Goal: Task Accomplishment & Management: Manage account settings

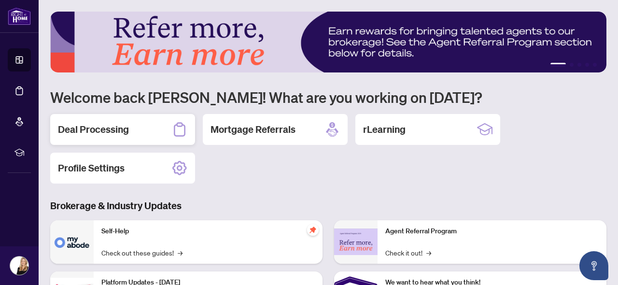
click at [107, 133] on h2 "Deal Processing" at bounding box center [93, 130] width 71 height 14
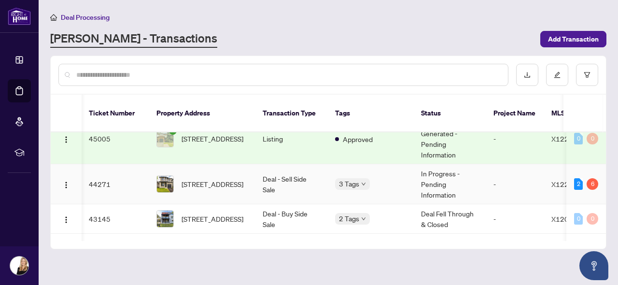
scroll to position [90, 0]
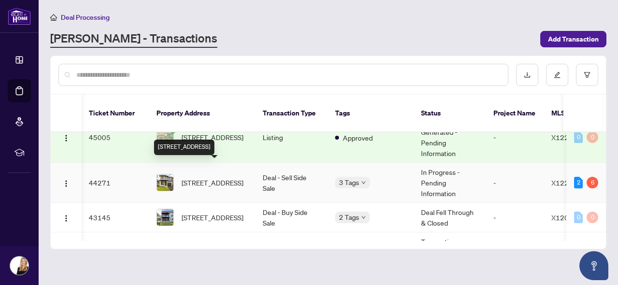
click at [220, 177] on span "794 Cope Dr, Ottawa, Ontario K2S 2P9, Canada" at bounding box center [213, 182] width 62 height 11
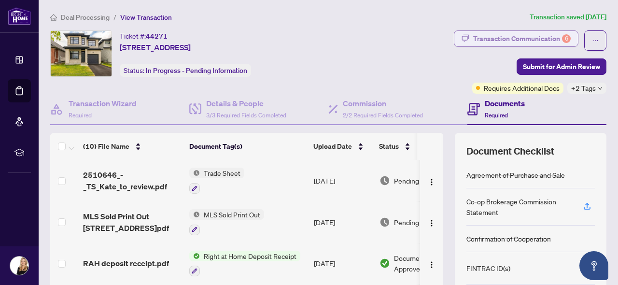
click at [551, 32] on div "Transaction Communication 6" at bounding box center [522, 38] width 98 height 15
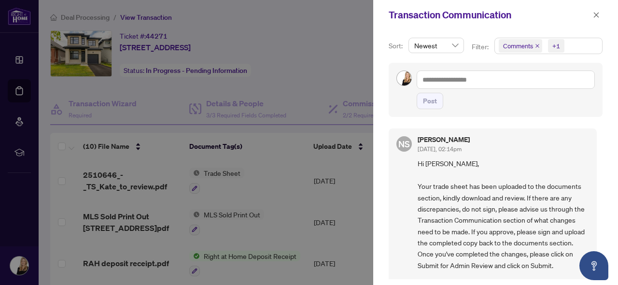
click at [334, 46] on div at bounding box center [309, 142] width 618 height 285
click at [596, 14] on icon "close" at bounding box center [596, 15] width 7 height 7
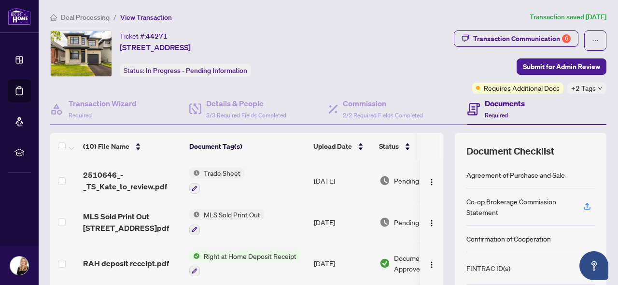
click at [92, 19] on span "Deal Processing" at bounding box center [85, 17] width 49 height 9
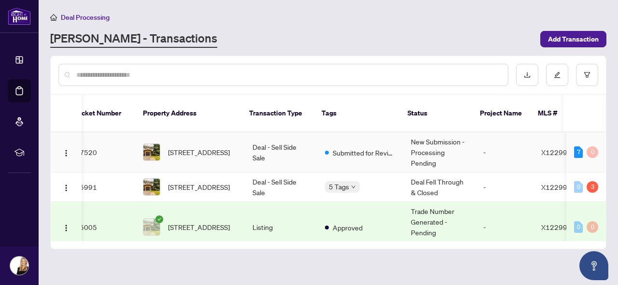
click at [294, 142] on td "Deal - Sell Side Sale" at bounding box center [281, 152] width 72 height 40
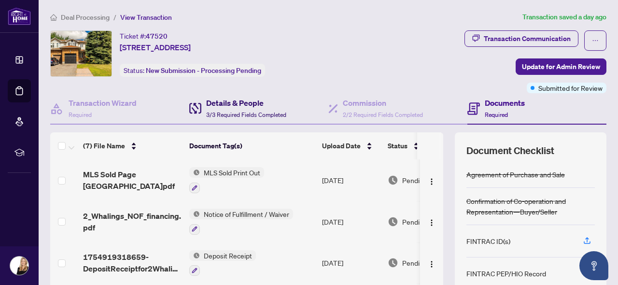
click at [251, 104] on h4 "Details & People" at bounding box center [246, 103] width 80 height 12
